Goal: Information Seeking & Learning: Learn about a topic

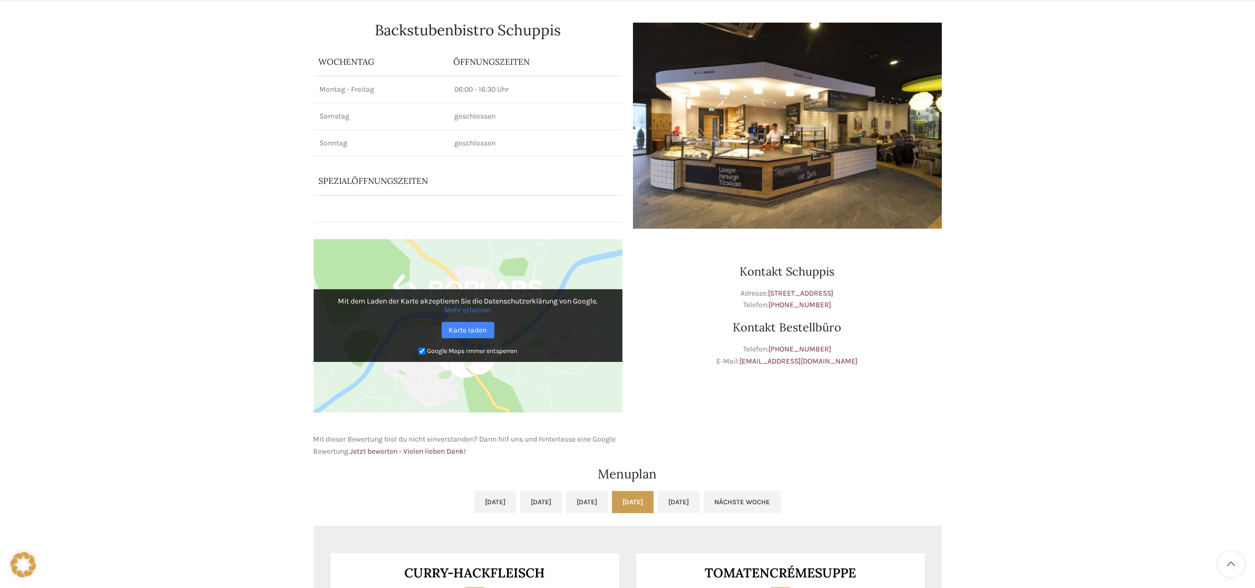
scroll to position [329, 0]
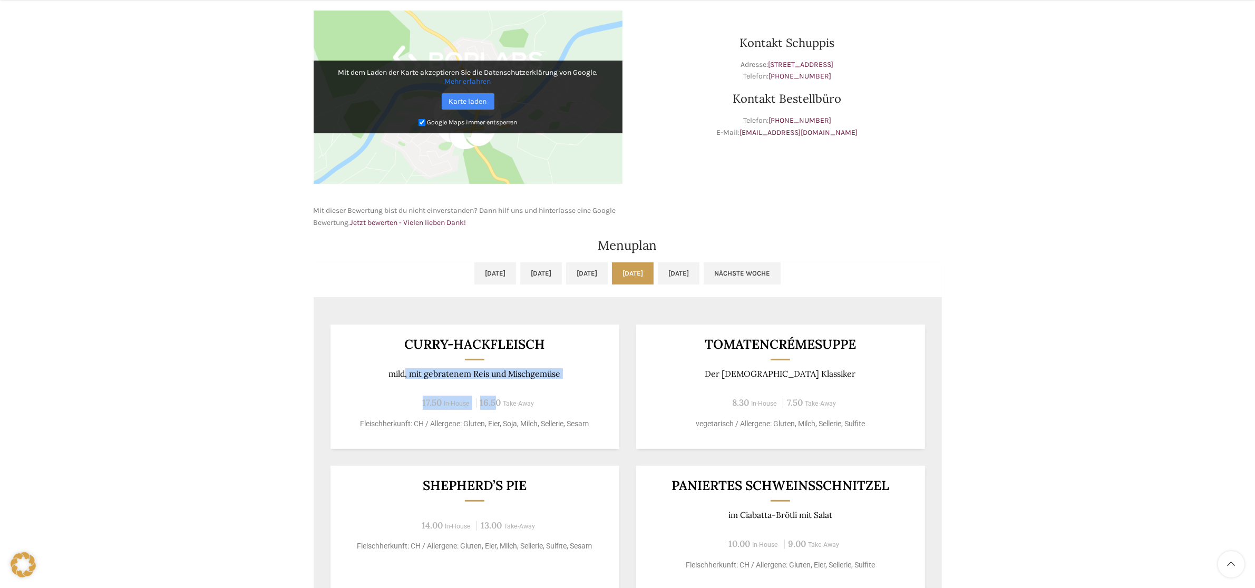
drag, startPoint x: 404, startPoint y: 377, endPoint x: 504, endPoint y: 381, distance: 100.2
click at [501, 381] on div "Curry-Hackfleisch mild, mit gebratenem Reis und Mischgemüse 17.50 In-House 16.5…" at bounding box center [474, 387] width 289 height 124
click at [473, 375] on p "mild, mit gebratenem Reis und Mischgemüse" at bounding box center [474, 374] width 263 height 10
drag, startPoint x: 442, startPoint y: 373, endPoint x: 523, endPoint y: 372, distance: 81.7
click at [523, 372] on p "mild, mit gebratenem Reis und Mischgemüse" at bounding box center [474, 374] width 263 height 10
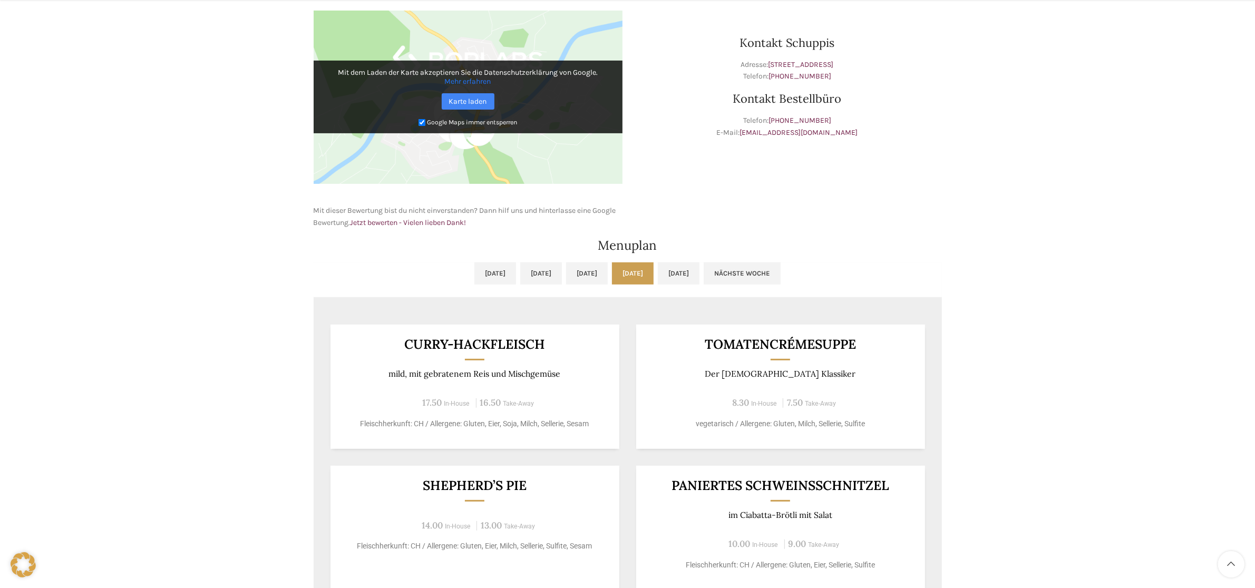
click at [540, 372] on p "mild, mit gebratenem Reis und Mischgemüse" at bounding box center [474, 374] width 263 height 10
drag, startPoint x: 544, startPoint y: 372, endPoint x: 558, endPoint y: 372, distance: 13.7
click at [558, 372] on p "mild, mit gebratenem Reis und Mischgemüse" at bounding box center [474, 374] width 263 height 10
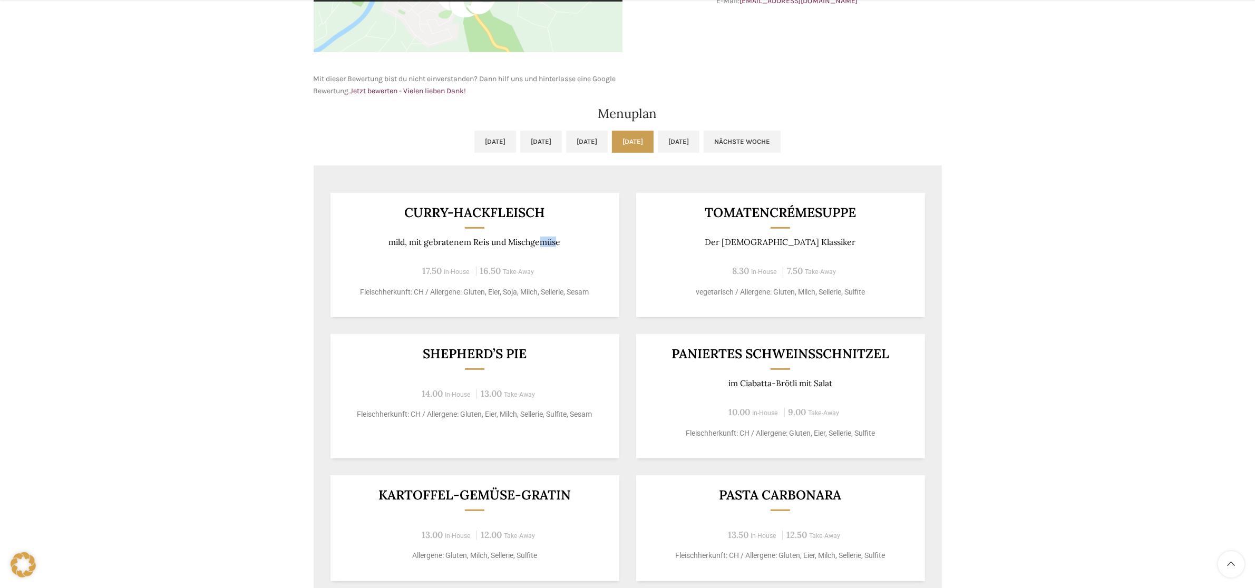
scroll to position [527, 0]
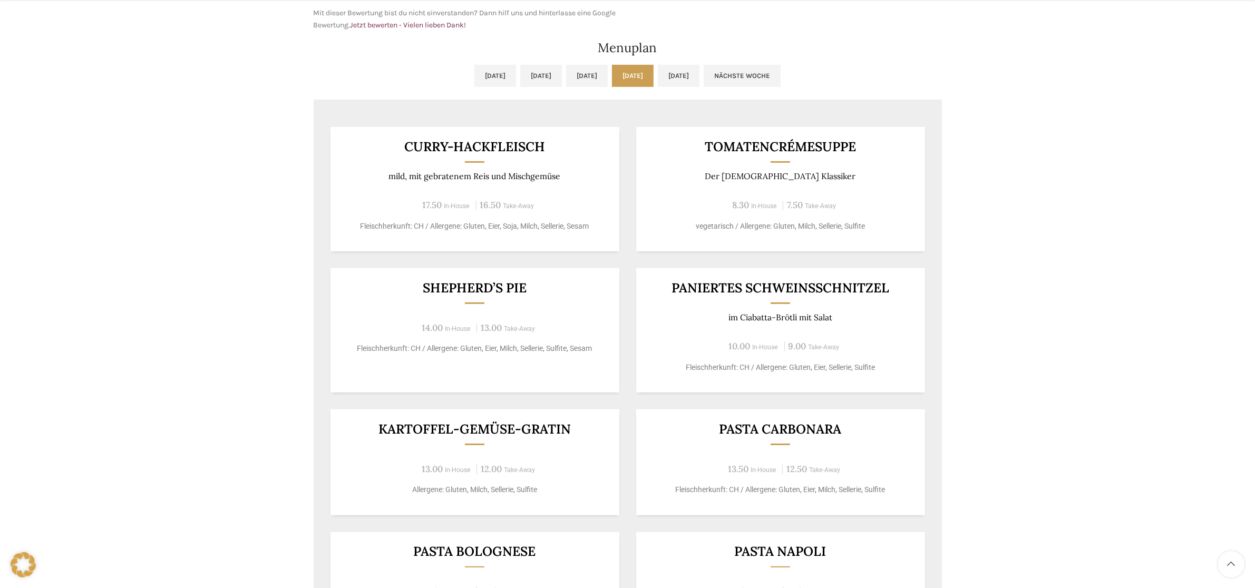
click at [399, 140] on div "Curry-Hackfleisch mild, mit gebratenem Reis und Mischgemüse 17.50 In-House 16.5…" at bounding box center [474, 189] width 289 height 124
drag, startPoint x: 410, startPoint y: 145, endPoint x: 559, endPoint y: 147, distance: 149.7
click at [555, 145] on h3 "Curry-Hackfleisch" at bounding box center [474, 146] width 263 height 13
click at [580, 165] on div "Curry-Hackfleisch mild, mit gebratenem Reis und Mischgemüse 17.50 In-House 16.5…" at bounding box center [474, 189] width 289 height 124
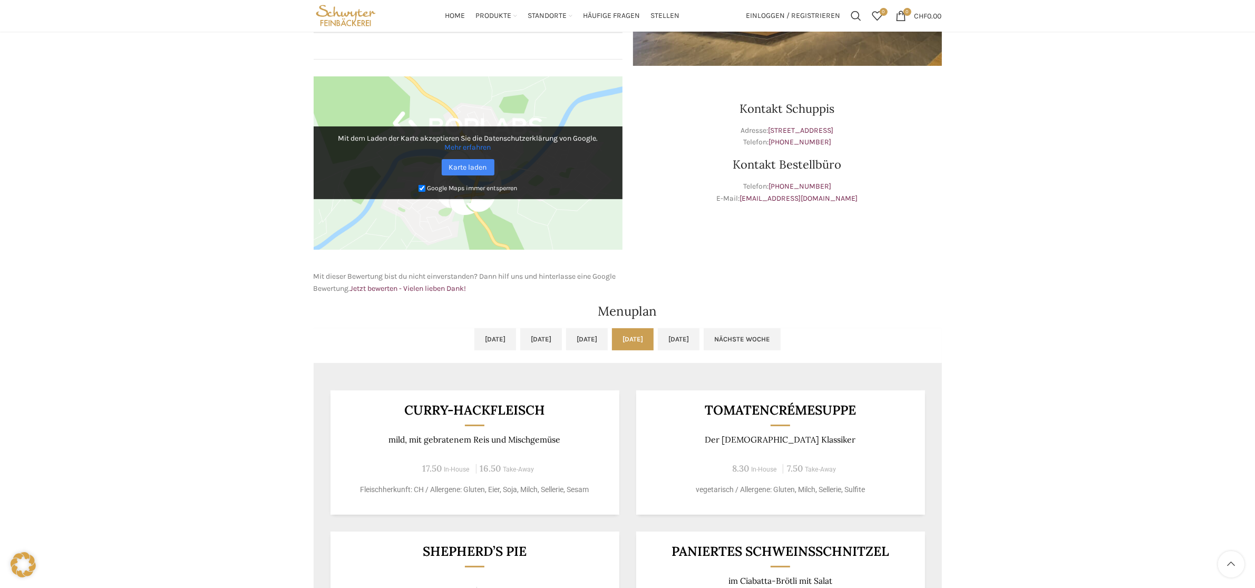
scroll to position [0, 0]
